Goal: Information Seeking & Learning: Find specific fact

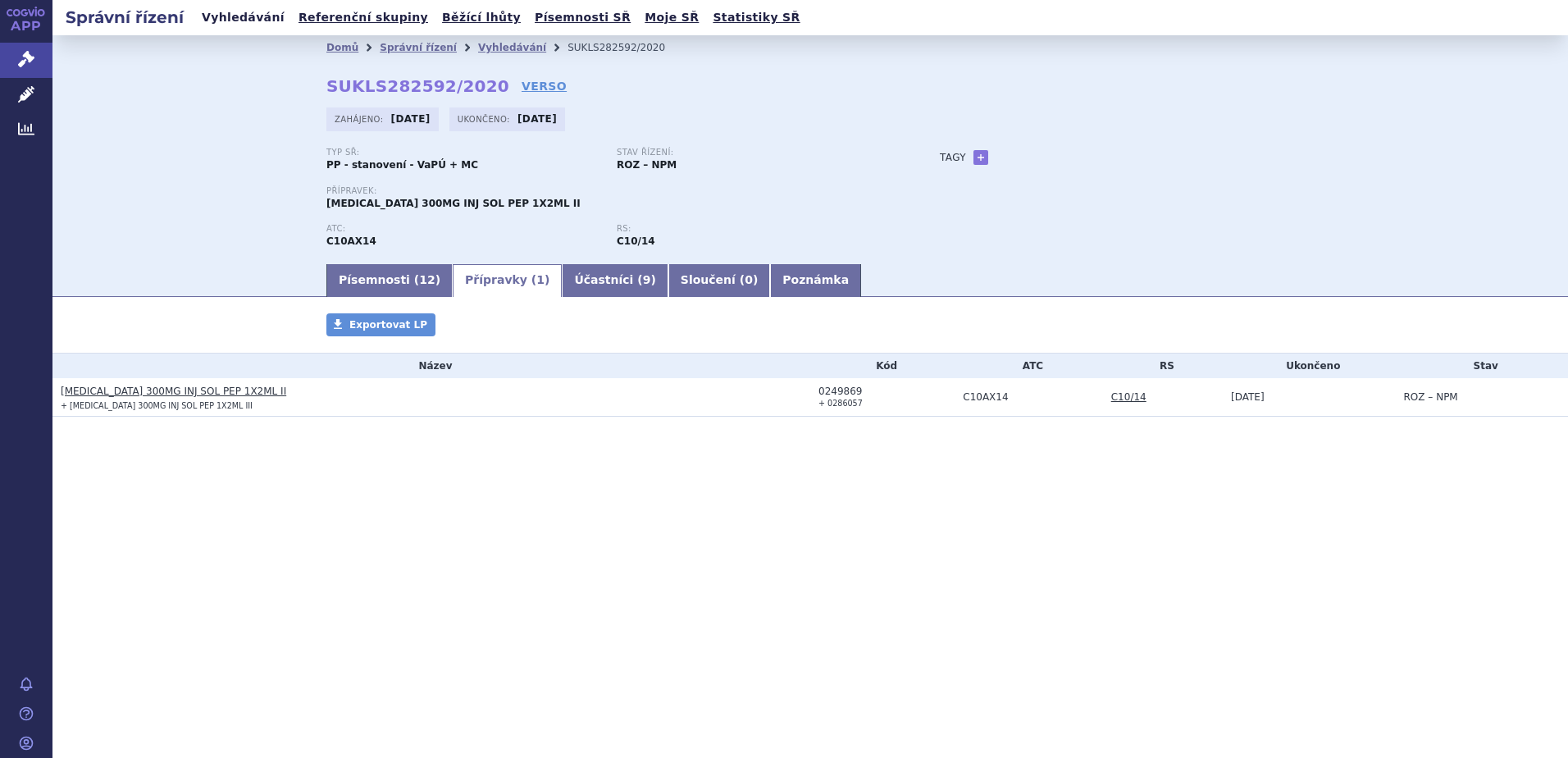
click at [222, 19] on link "Vyhledávání" at bounding box center [243, 18] width 92 height 22
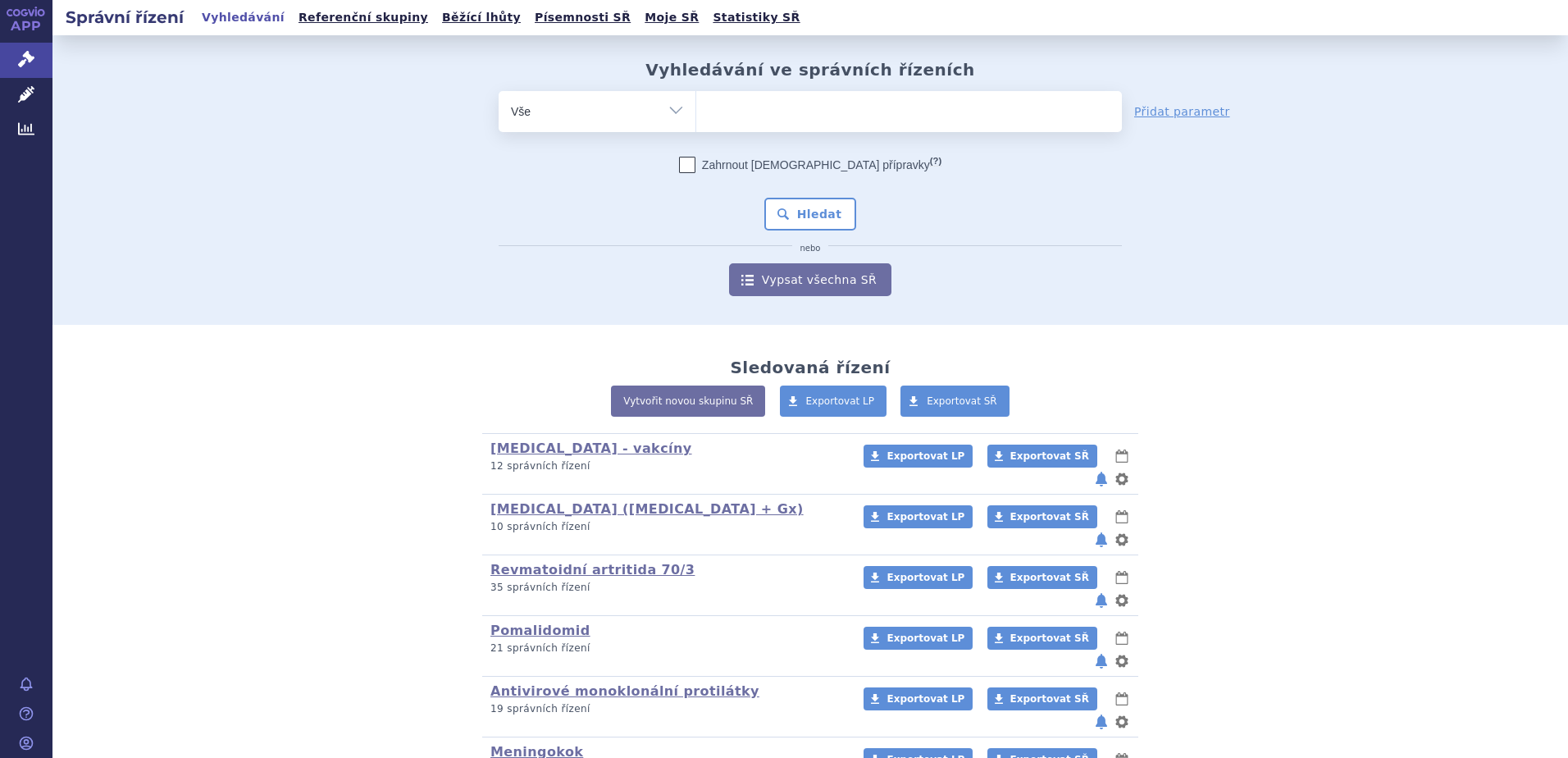
click at [722, 113] on ul at bounding box center [909, 108] width 426 height 35
click at [697, 113] on select at bounding box center [696, 111] width 1 height 41
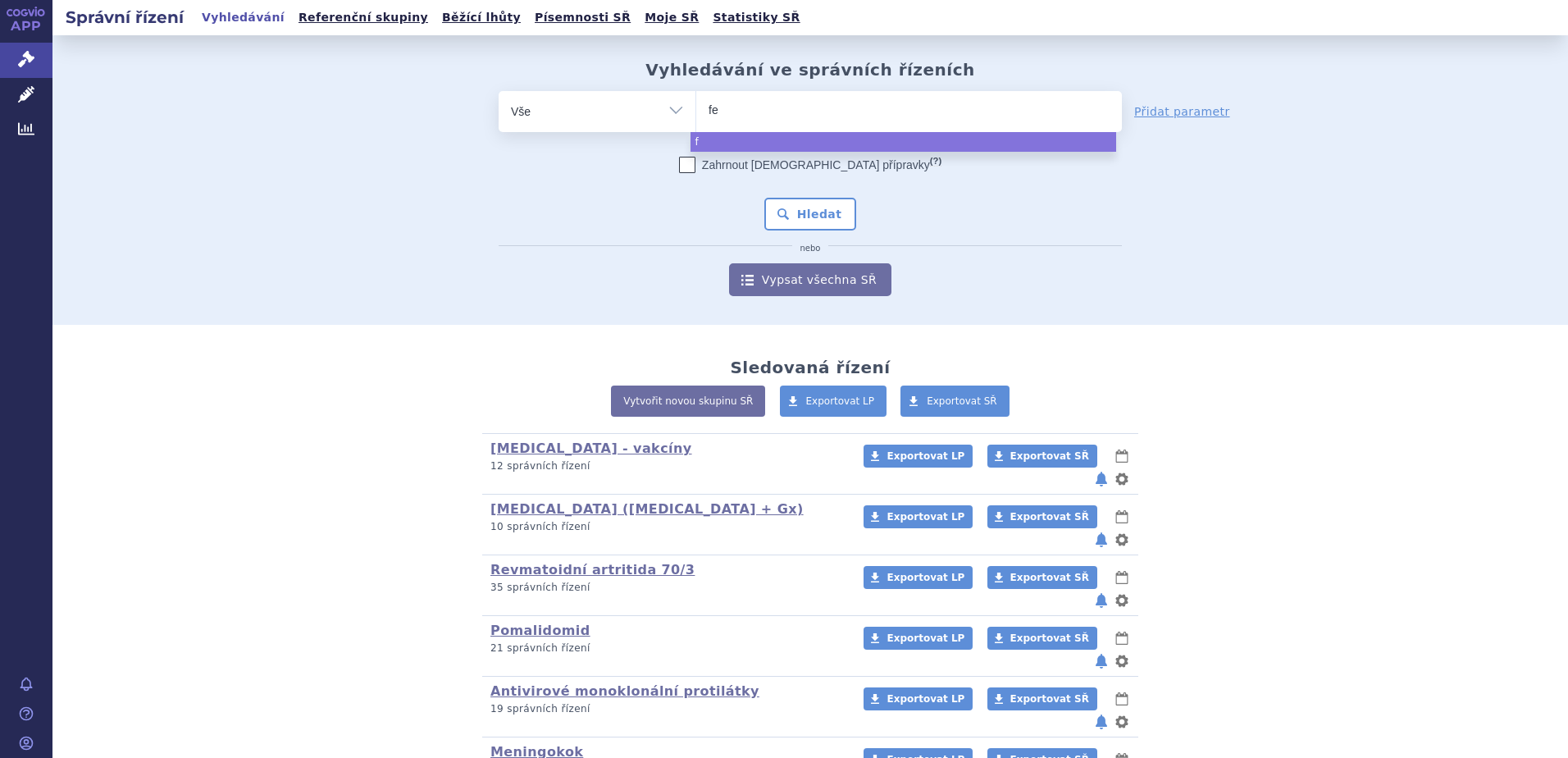
type input "fer"
type input "ferr"
type input "ferrle"
type input "ferrlec"
type input "[MEDICAL_DATA]"
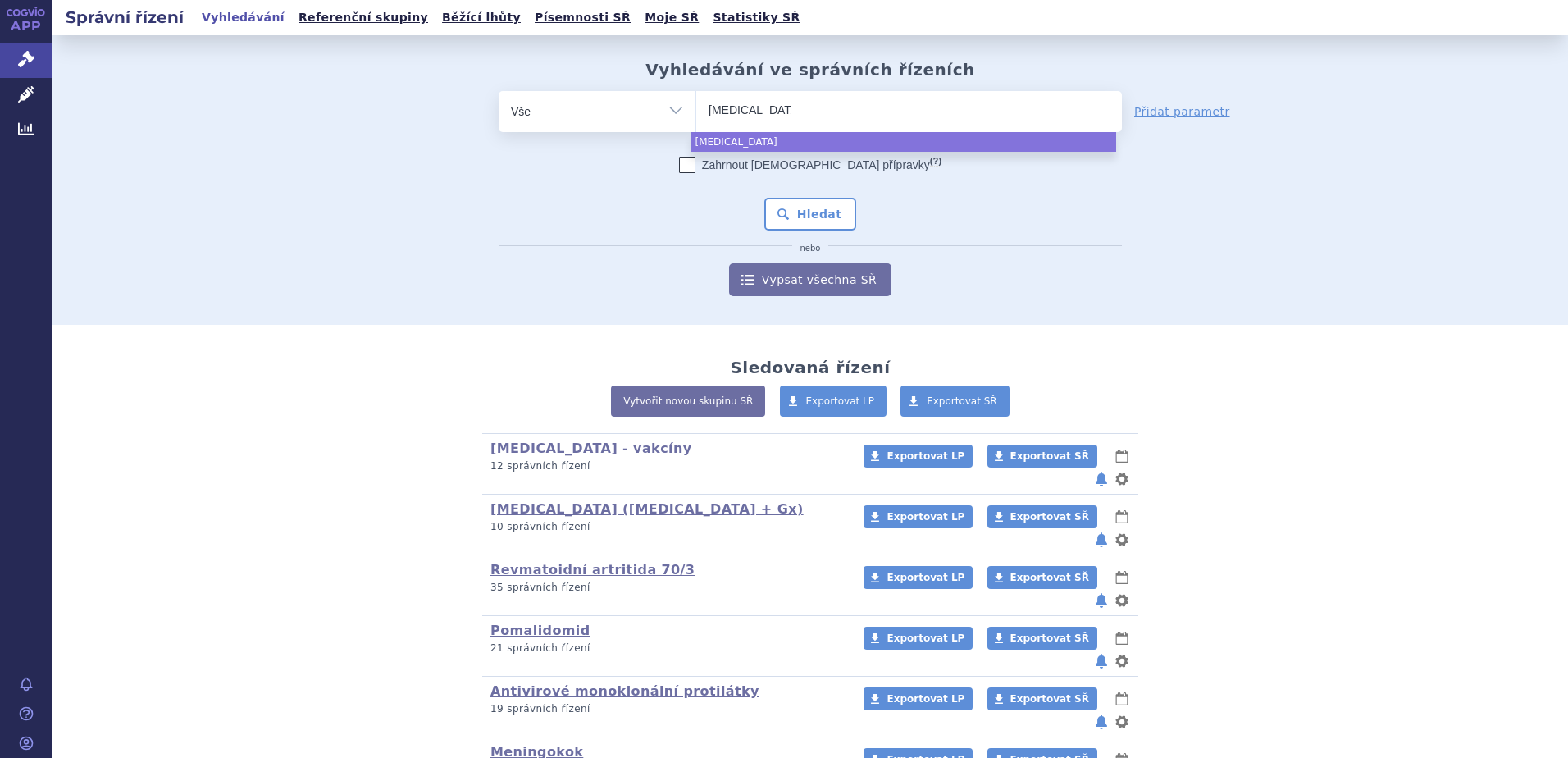
select select "[MEDICAL_DATA]"
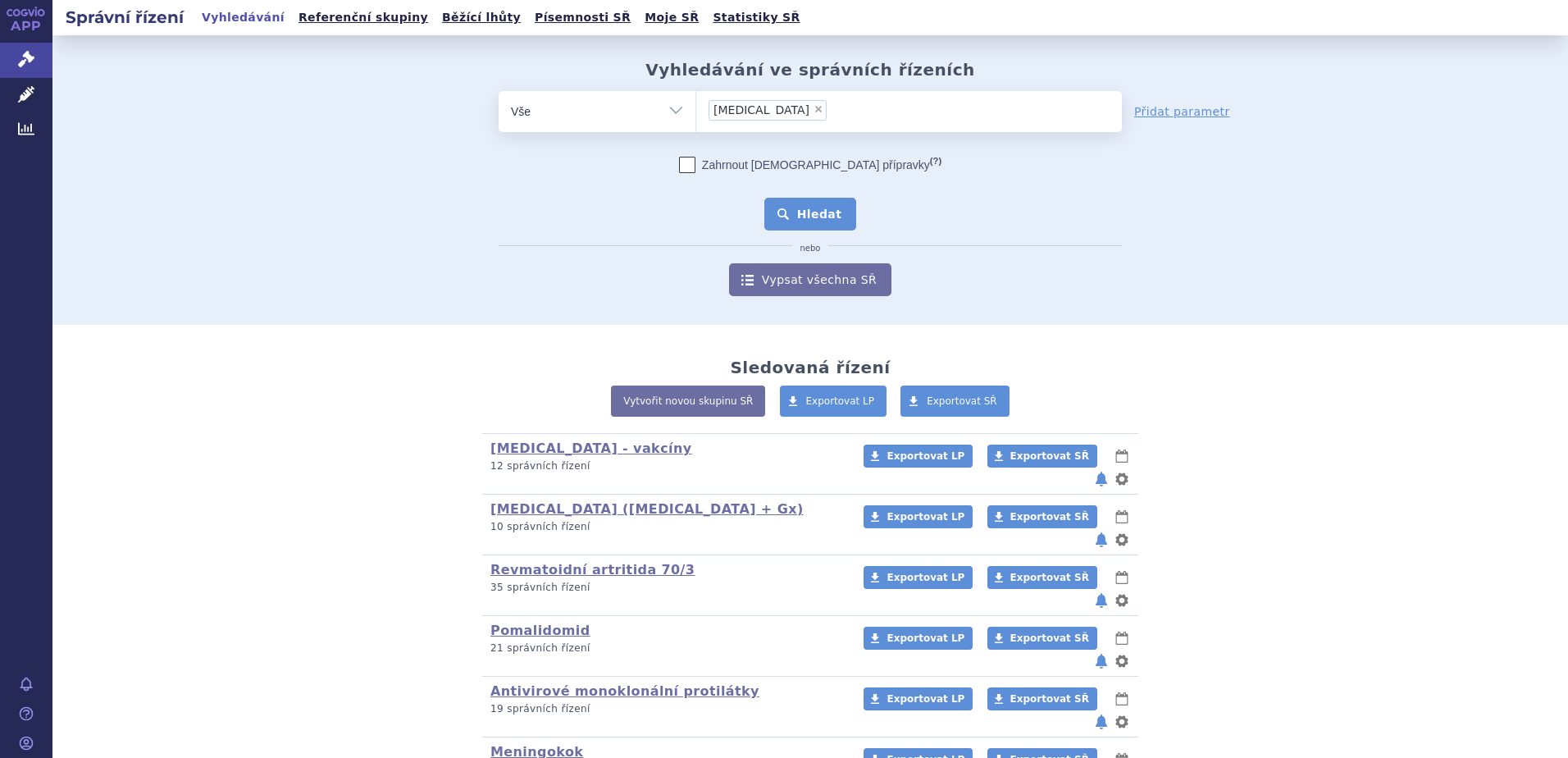
click at [798, 213] on button "Hledat" at bounding box center [810, 213] width 92 height 33
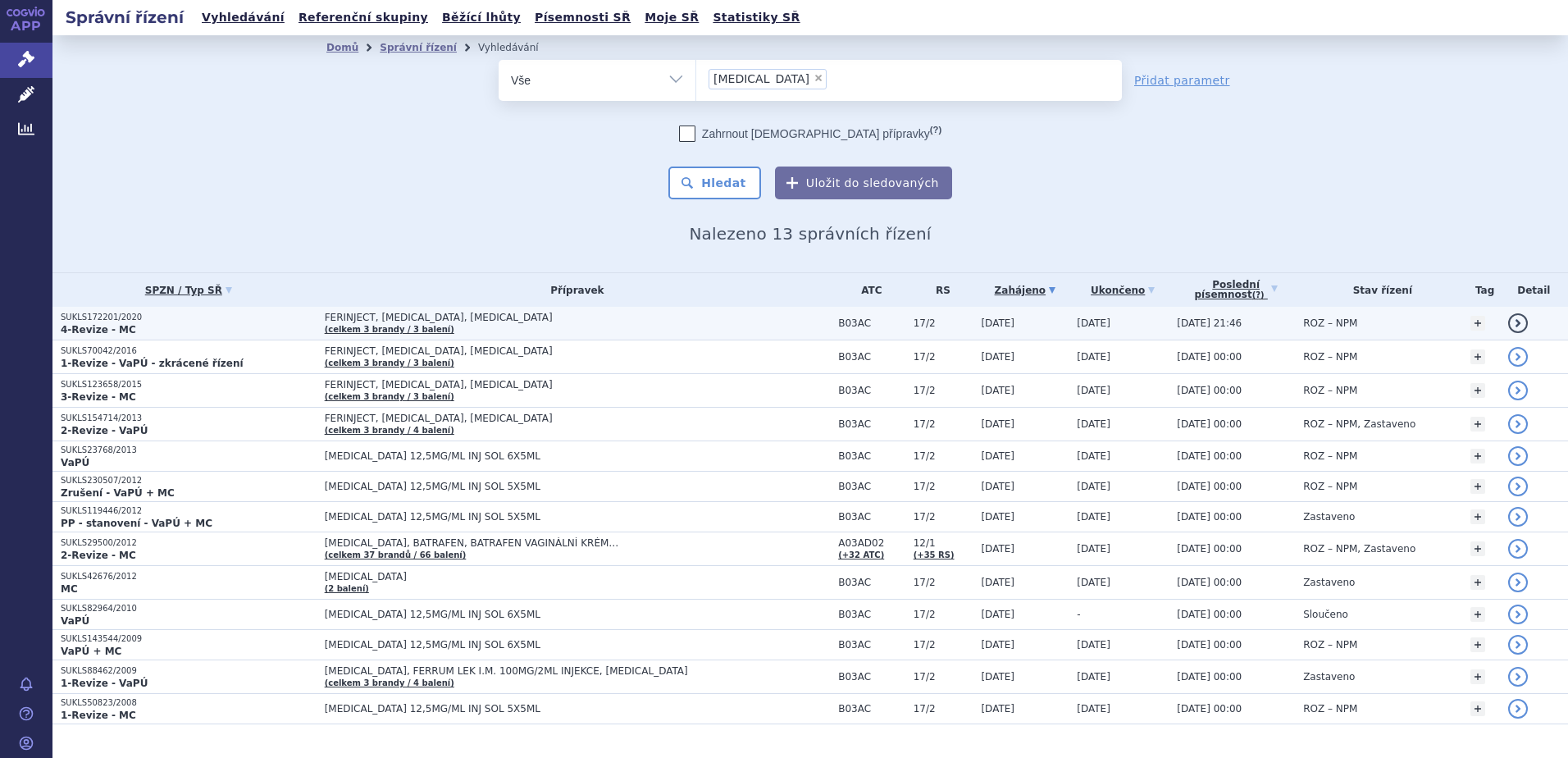
click at [600, 324] on span "FERINJECT, [MEDICAL_DATA], [MEDICAL_DATA]" at bounding box center [530, 318] width 410 height 12
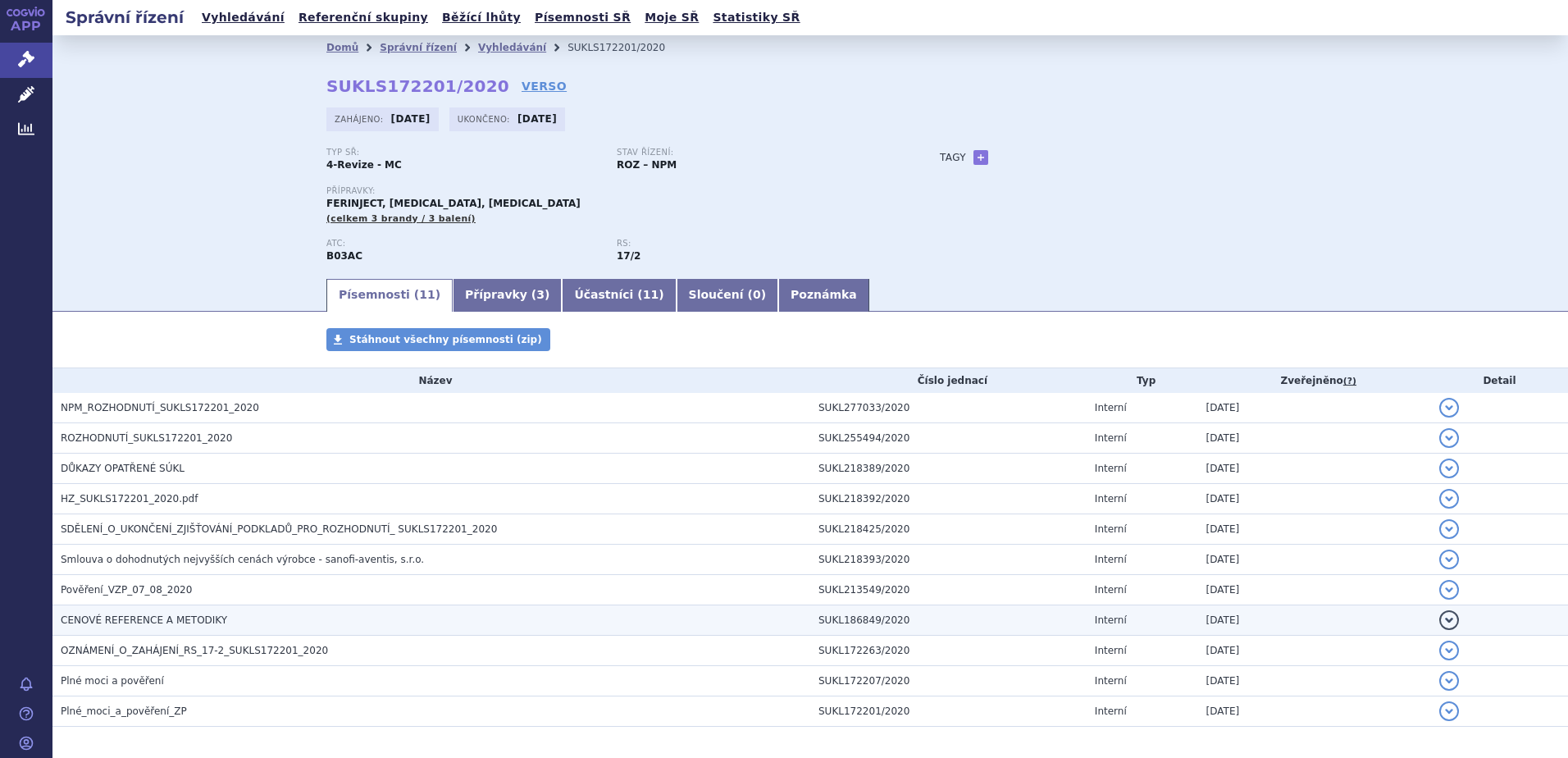
click at [112, 611] on td "CENOVÉ REFERENCE A METODIKY" at bounding box center [431, 621] width 758 height 30
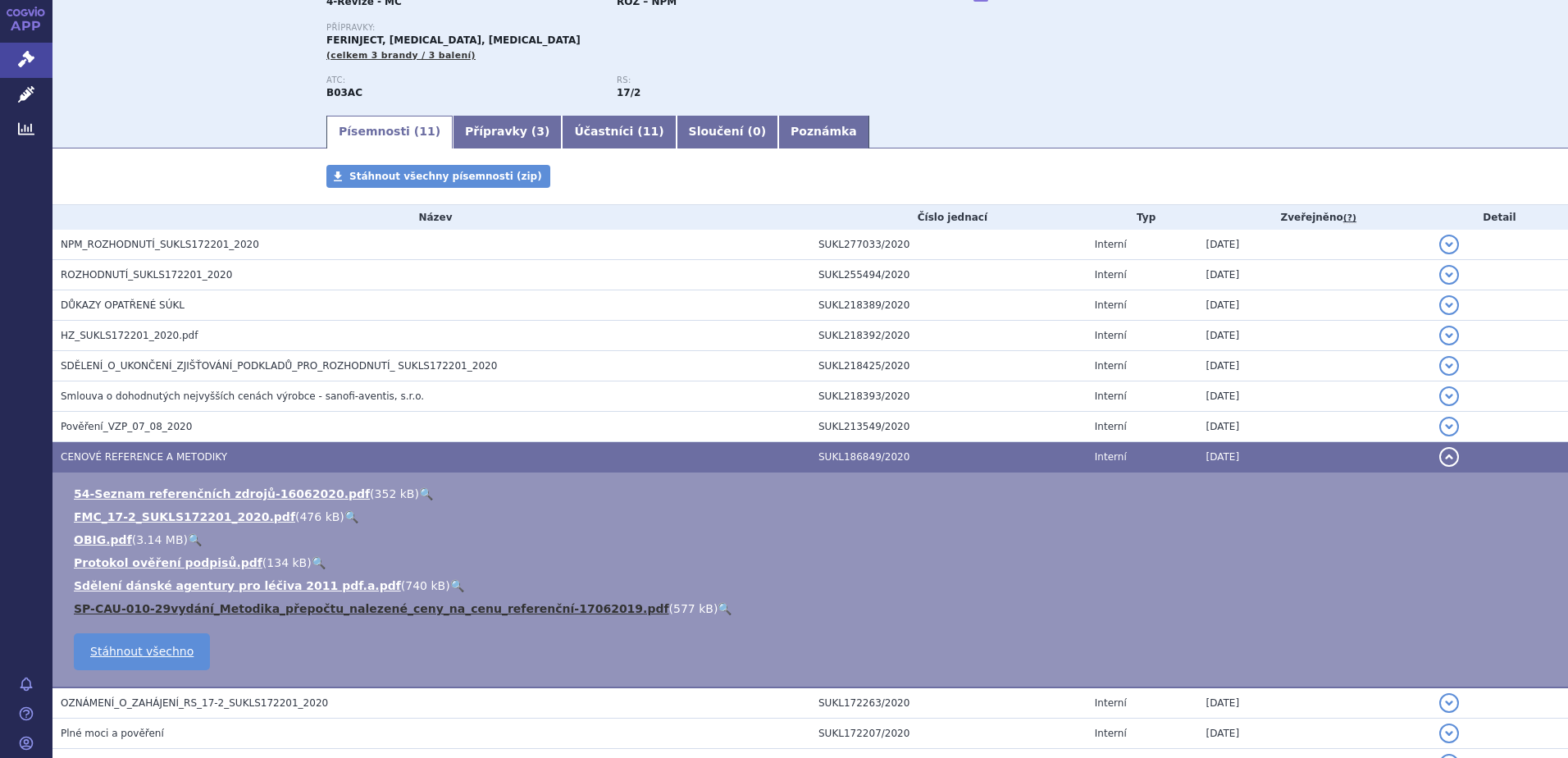
scroll to position [164, 0]
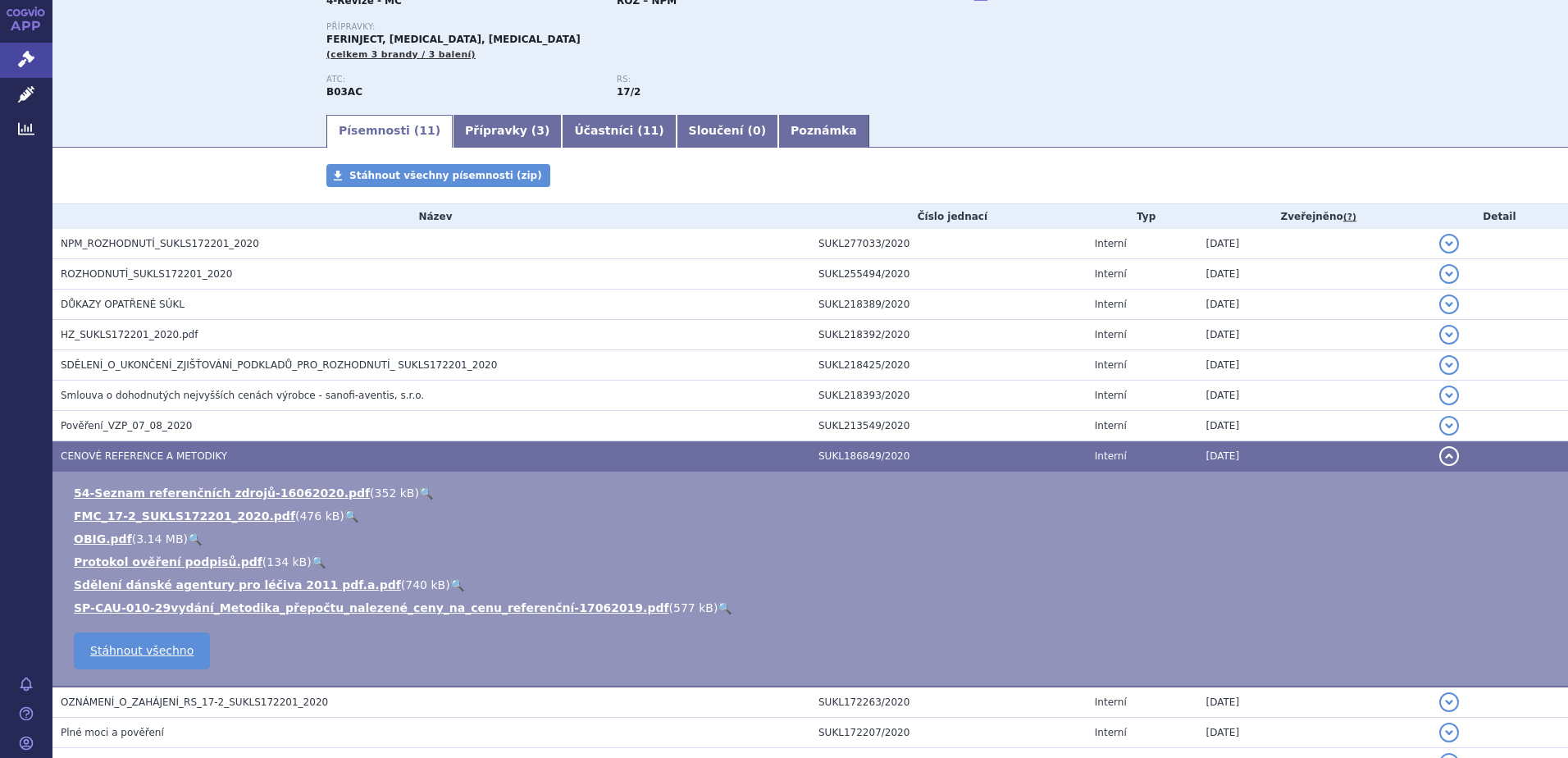
click at [345, 517] on link "🔍" at bounding box center [351, 517] width 14 height 14
